Goal: Check status: Check status

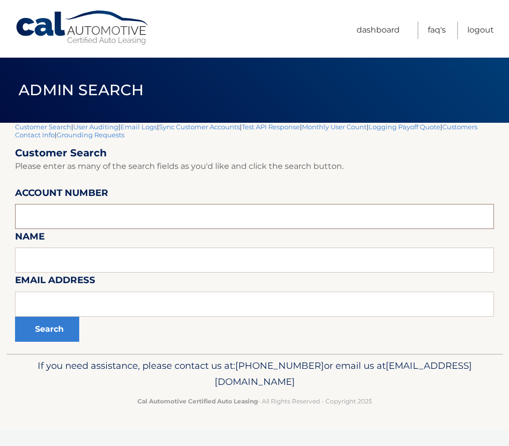
click at [41, 215] on input "text" at bounding box center [254, 216] width 479 height 25
paste input "44455536954"
type input "44455536954"
click at [57, 333] on button "Search" at bounding box center [47, 329] width 64 height 25
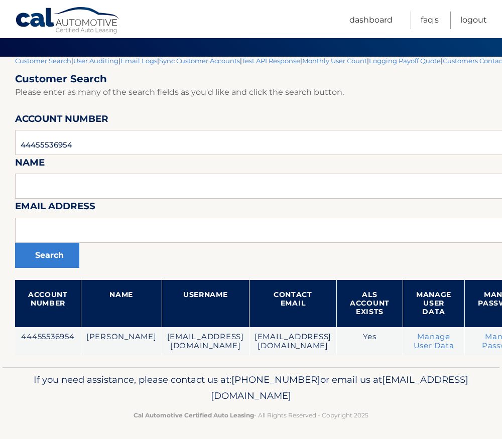
scroll to position [71, 0]
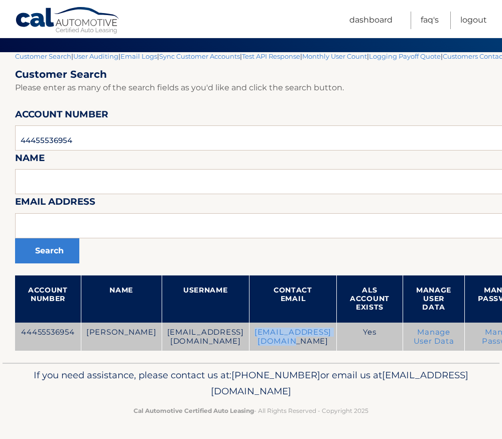
drag, startPoint x: 249, startPoint y: 334, endPoint x: 354, endPoint y: 339, distance: 104.5
click at [336, 339] on td "[EMAIL_ADDRESS][DOMAIN_NAME]" at bounding box center [292, 337] width 87 height 29
click at [169, 332] on td "sawprincipal@yahoo.com" at bounding box center [205, 337] width 87 height 29
drag, startPoint x: 120, startPoint y: 343, endPoint x: 83, endPoint y: 330, distance: 39.2
click at [83, 330] on td "SUSAN GRILLO" at bounding box center [121, 337] width 81 height 29
